Goal: Find contact information: Find contact information

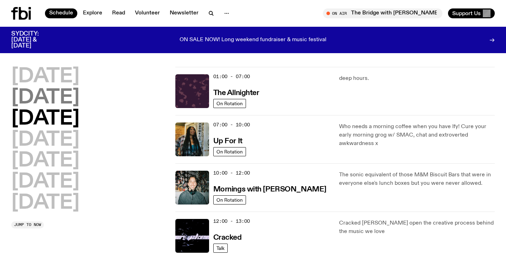
click at [63, 96] on h2 "[DATE]" at bounding box center [45, 98] width 68 height 20
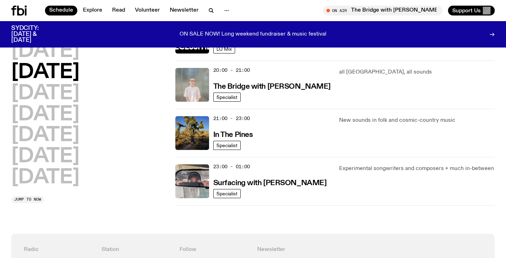
scroll to position [344, 0]
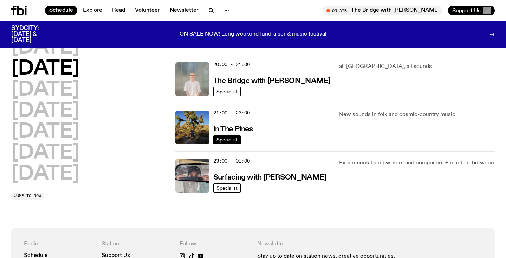
click at [227, 141] on span "Specialist" at bounding box center [227, 139] width 21 height 5
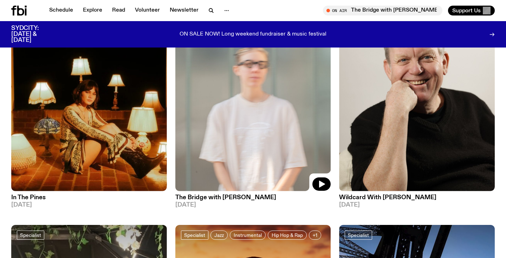
scroll to position [361, 0]
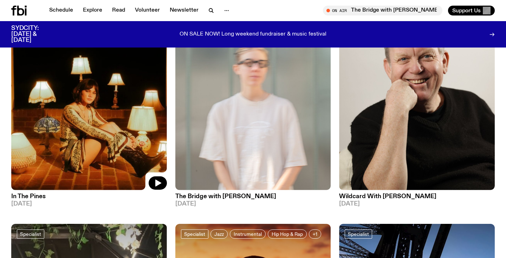
click at [133, 138] on img at bounding box center [89, 86] width 156 height 208
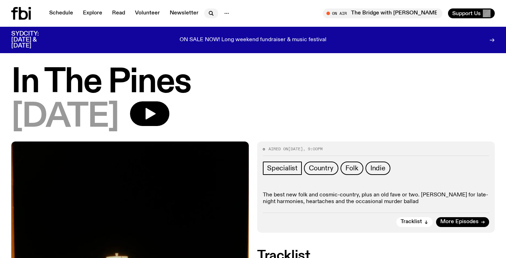
click at [209, 12] on icon "button" at bounding box center [211, 13] width 8 height 8
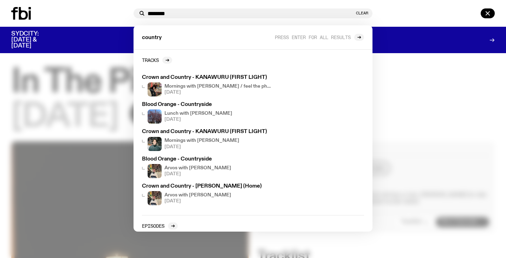
type input "*******"
click at [103, 38] on div "ON SALE NOW! Long weekend fundraiser & music festival" at bounding box center [253, 40] width 383 height 18
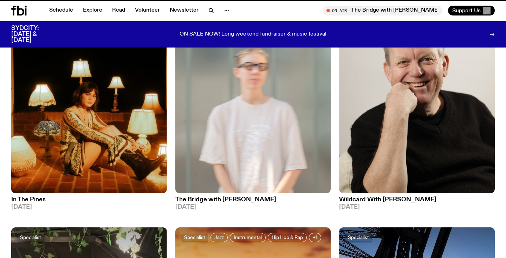
scroll to position [356, 0]
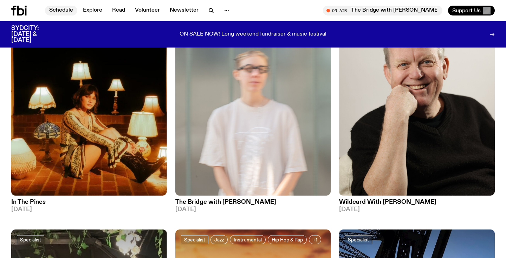
click at [62, 13] on link "Schedule" at bounding box center [61, 11] width 32 height 10
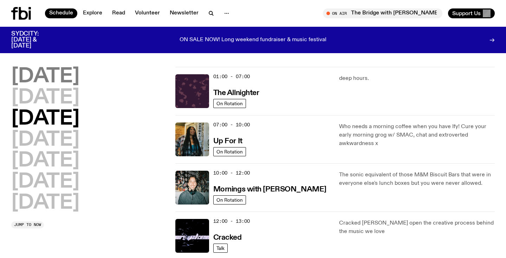
click at [59, 73] on h2 "[DATE]" at bounding box center [45, 77] width 68 height 20
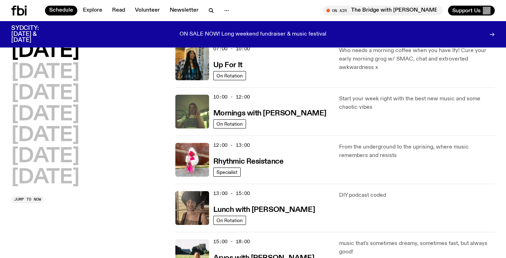
scroll to position [71, 0]
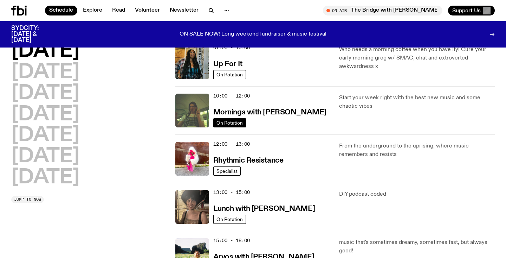
click at [235, 122] on span "On Rotation" at bounding box center [230, 122] width 26 height 5
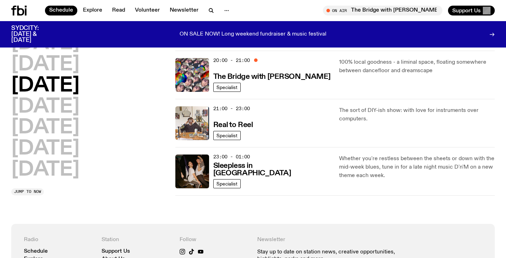
scroll to position [348, 0]
click at [196, 115] on img at bounding box center [193, 123] width 34 height 34
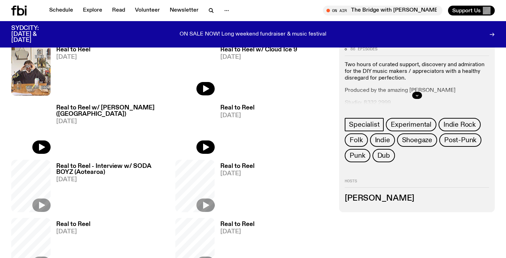
scroll to position [783, 0]
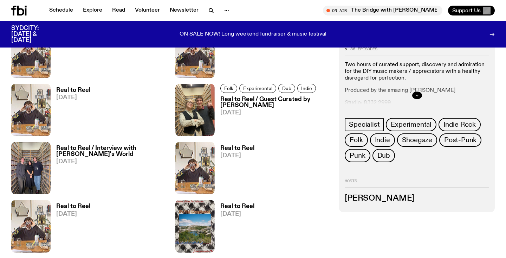
click at [418, 94] on icon "button" at bounding box center [417, 95] width 4 height 4
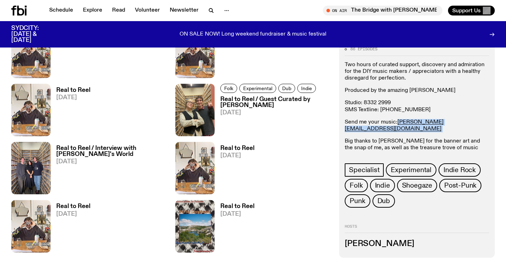
drag, startPoint x: 455, startPoint y: 122, endPoint x: 397, endPoint y: 123, distance: 58.1
click at [397, 123] on p "Send me your music: [PERSON_NAME][EMAIL_ADDRESS][DOMAIN_NAME]" at bounding box center [417, 125] width 145 height 13
copy p "[PERSON_NAME][EMAIL_ADDRESS][DOMAIN_NAME]"
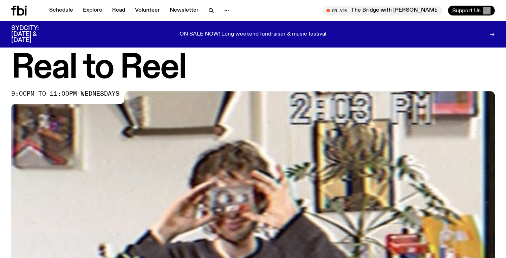
scroll to position [0, 0]
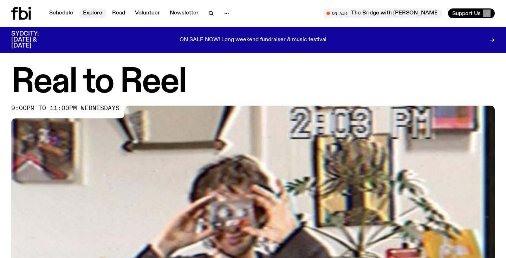
click at [95, 14] on link "Explore" at bounding box center [93, 13] width 28 height 10
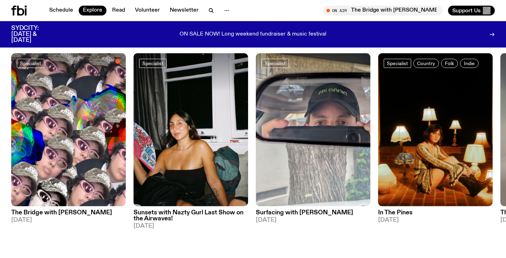
scroll to position [551, 0]
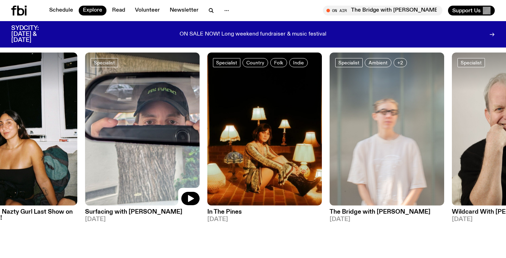
drag, startPoint x: 298, startPoint y: 123, endPoint x: 126, endPoint y: 122, distance: 172.0
click at [126, 122] on img at bounding box center [142, 128] width 115 height 153
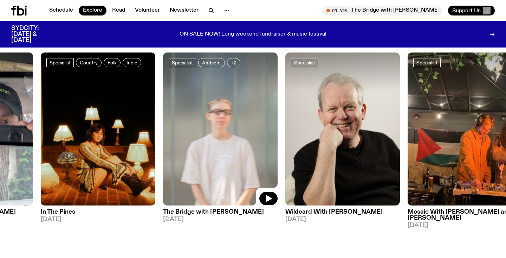
drag, startPoint x: 320, startPoint y: 130, endPoint x: 227, endPoint y: 127, distance: 93.3
click at [227, 127] on img at bounding box center [220, 128] width 115 height 153
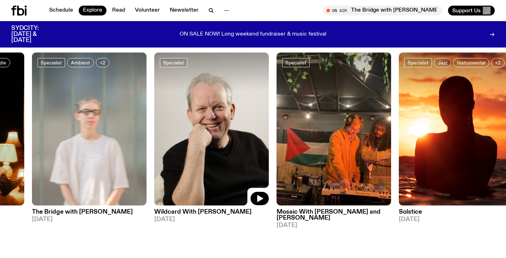
drag, startPoint x: 328, startPoint y: 122, endPoint x: 227, endPoint y: 113, distance: 102.1
click at [227, 113] on img at bounding box center [211, 128] width 115 height 153
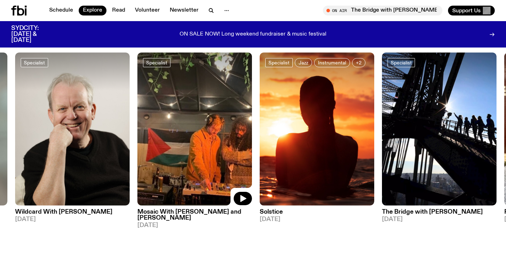
drag, startPoint x: 301, startPoint y: 113, endPoint x: 182, endPoint y: 109, distance: 118.6
click at [182, 109] on img at bounding box center [195, 128] width 115 height 153
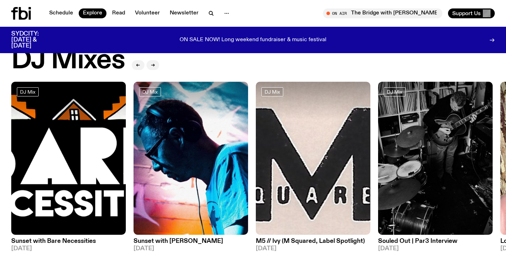
scroll to position [0, 0]
